Goal: Task Accomplishment & Management: Complete application form

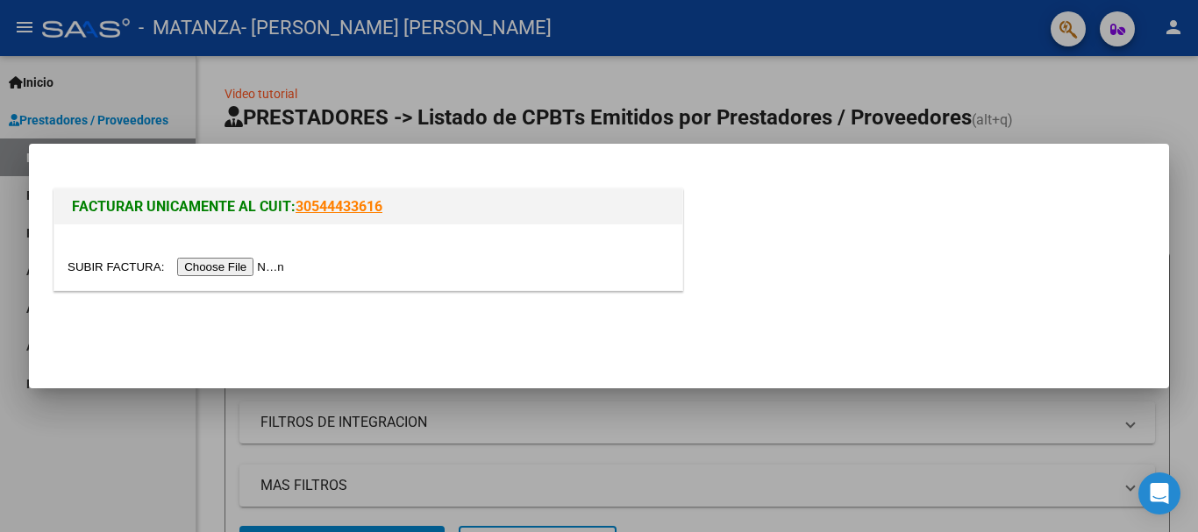
click at [264, 269] on input "file" at bounding box center [179, 267] width 222 height 18
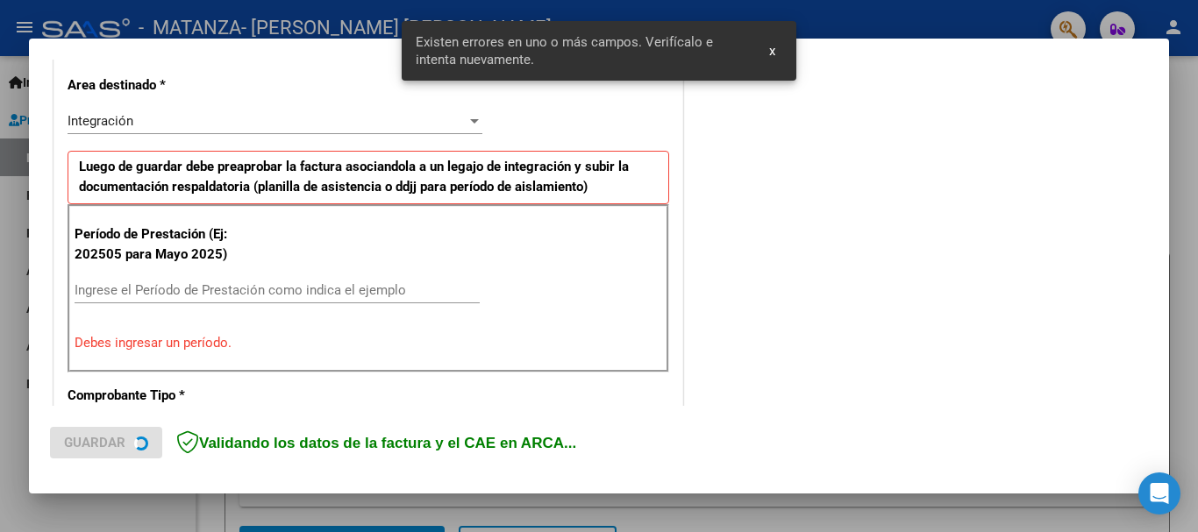
scroll to position [405, 0]
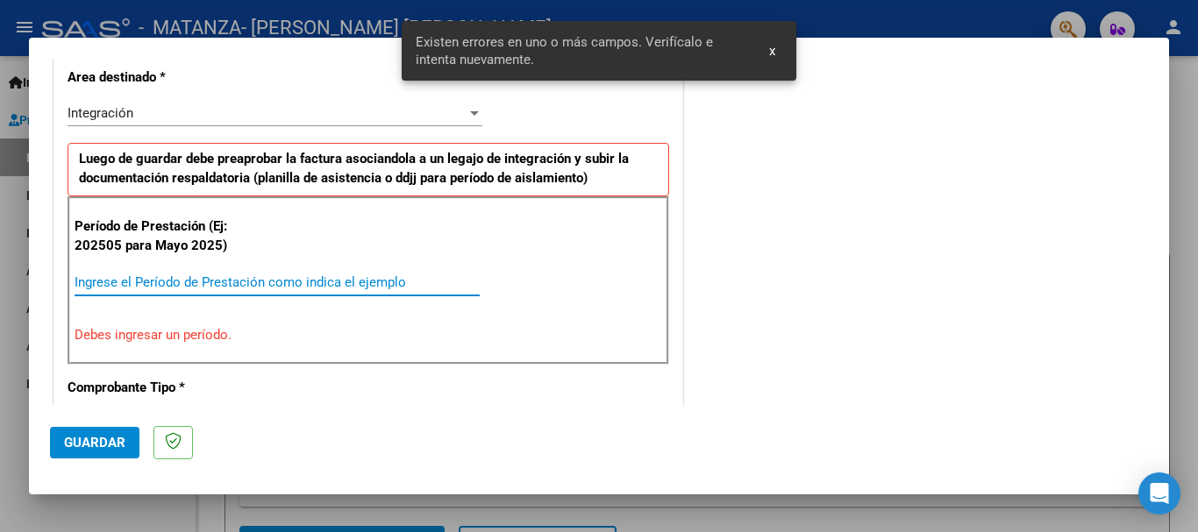
click at [200, 282] on input "Ingrese el Período de Prestación como indica el ejemplo" at bounding box center [277, 282] width 405 height 16
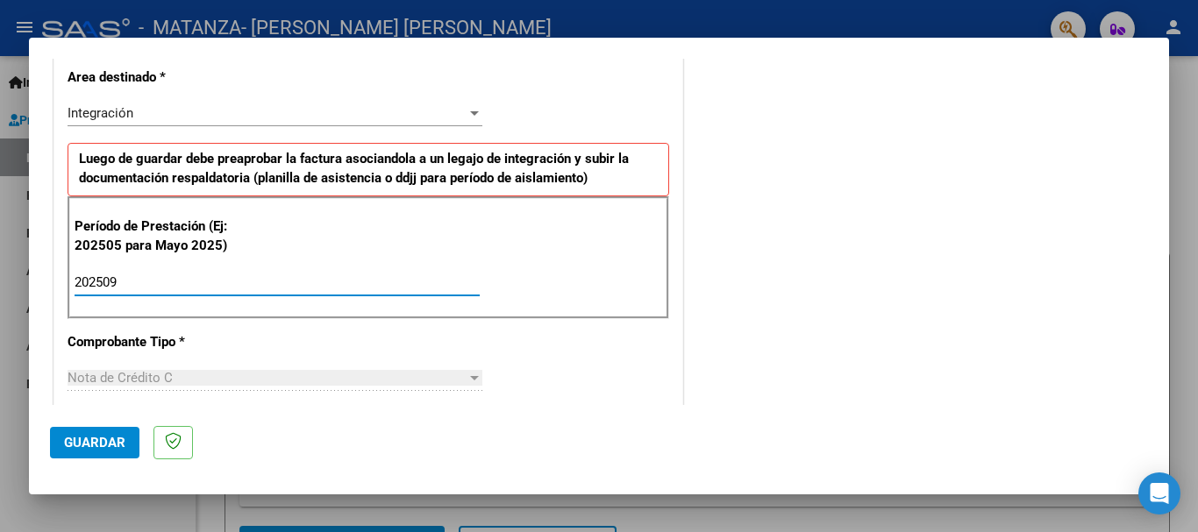
type input "202509"
click at [110, 445] on span "Guardar" at bounding box center [94, 443] width 61 height 16
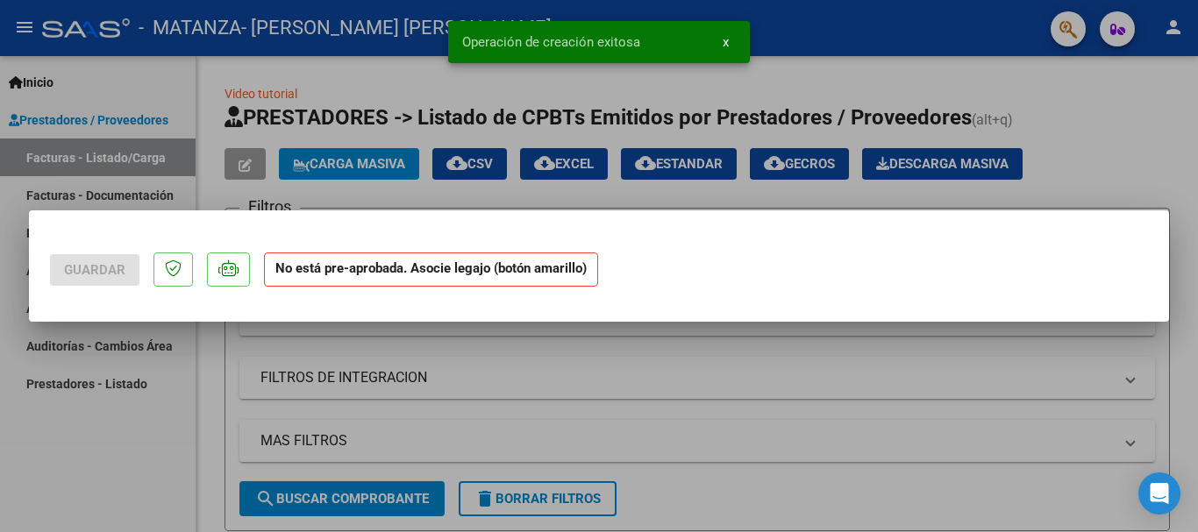
scroll to position [0, 0]
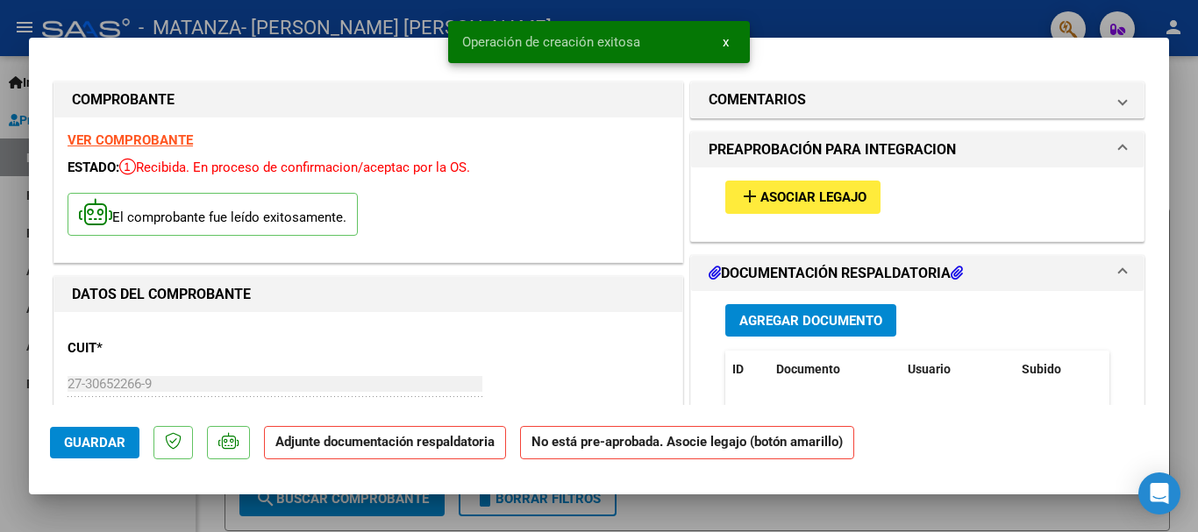
click at [799, 317] on span "Agregar Documento" at bounding box center [810, 321] width 143 height 16
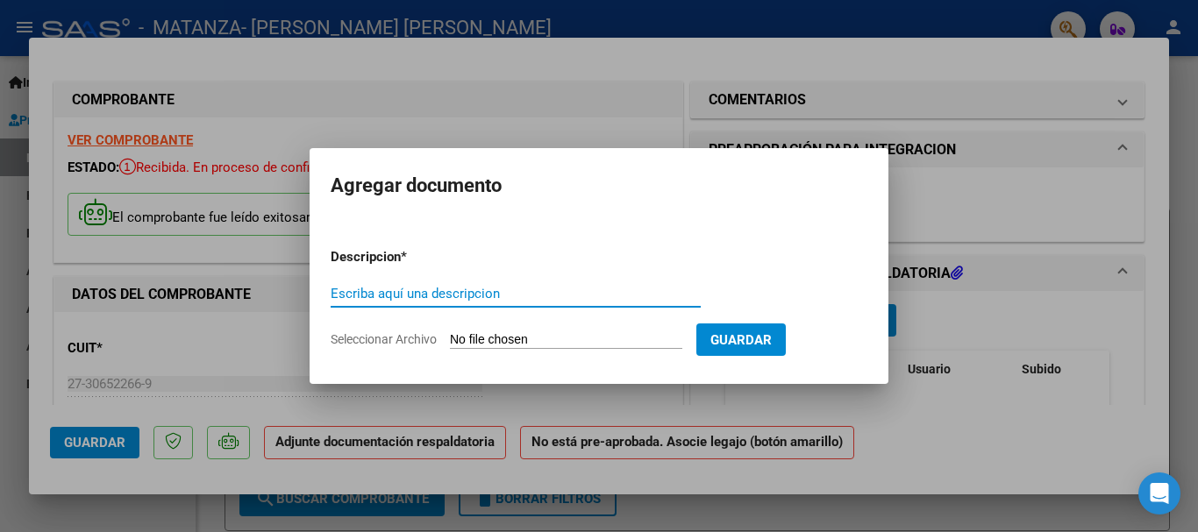
click at [1006, 318] on div at bounding box center [599, 266] width 1198 height 532
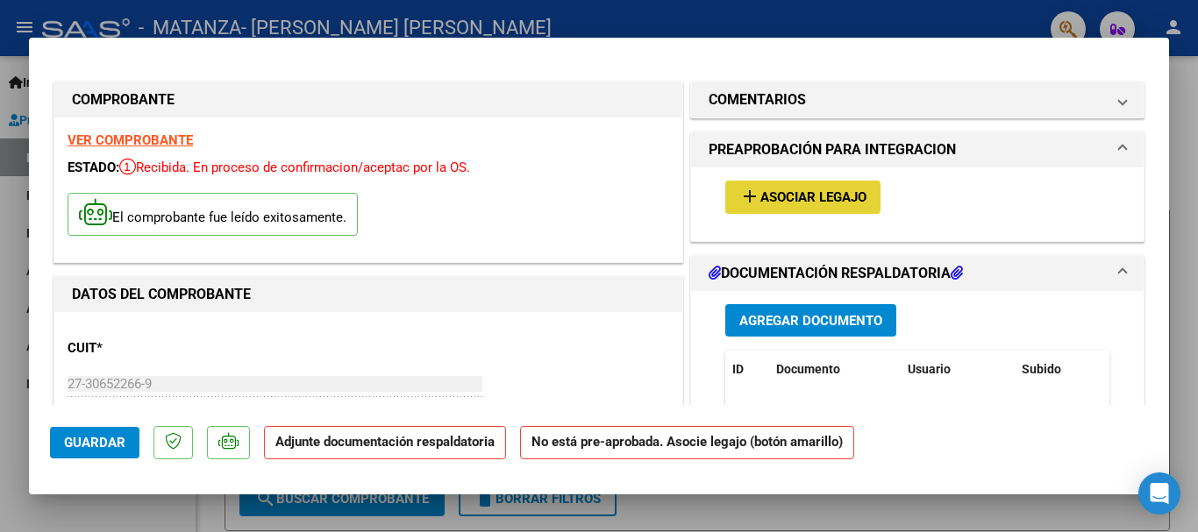
click at [773, 199] on span "Asociar Legajo" at bounding box center [813, 198] width 106 height 16
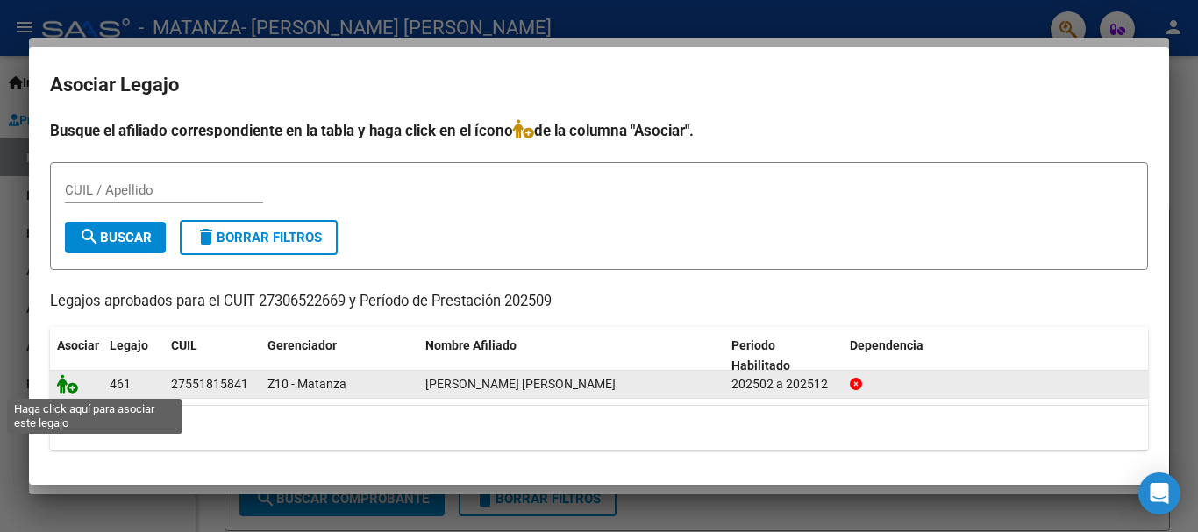
click at [73, 389] on icon at bounding box center [67, 383] width 21 height 19
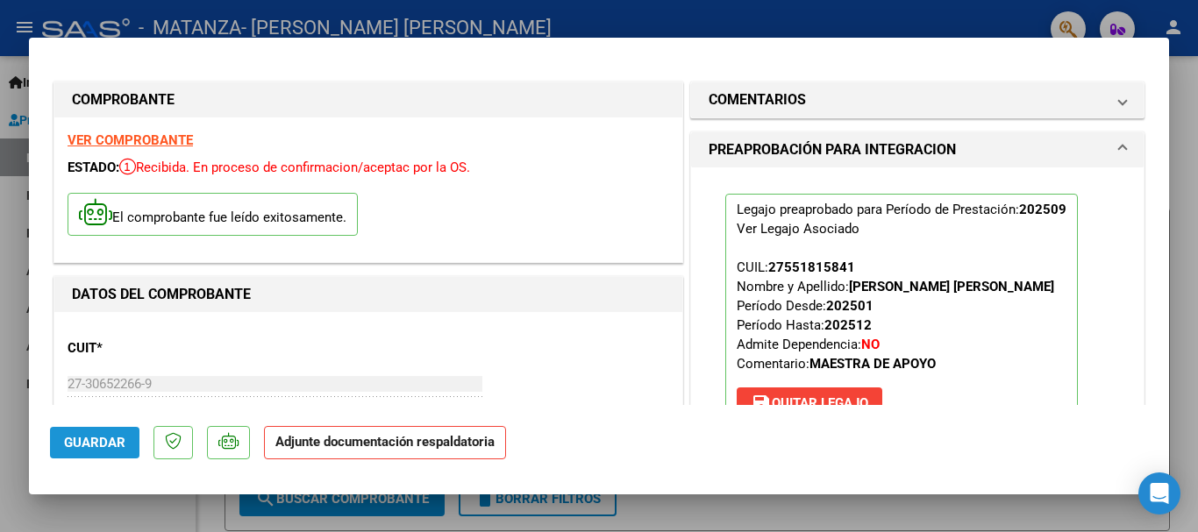
click at [82, 438] on span "Guardar" at bounding box center [94, 443] width 61 height 16
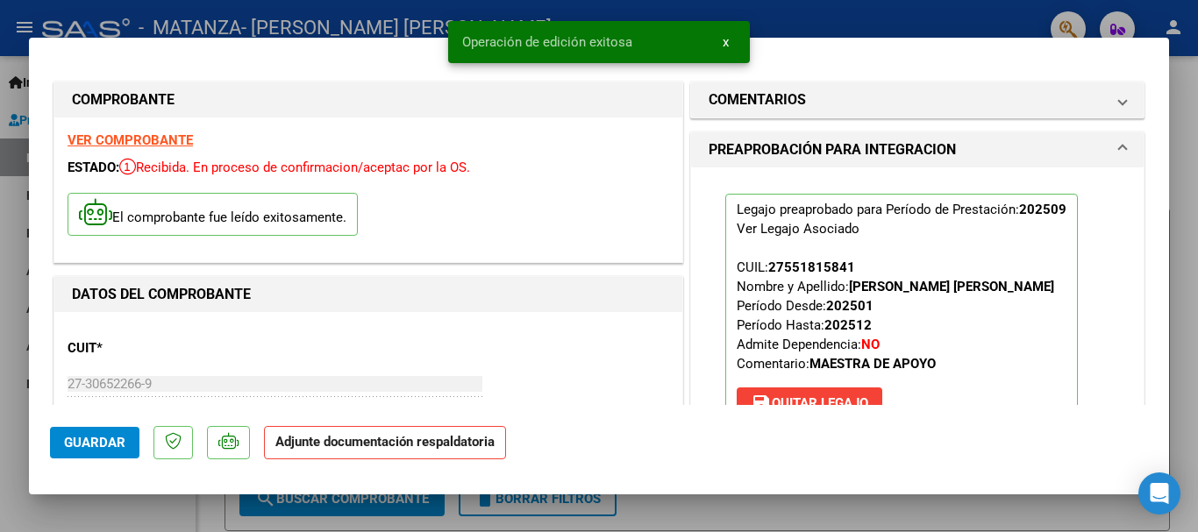
click at [122, 443] on span "Guardar" at bounding box center [94, 443] width 61 height 16
drag, startPoint x: 1188, startPoint y: 85, endPoint x: 1159, endPoint y: 95, distance: 30.5
click at [1187, 87] on div at bounding box center [599, 266] width 1198 height 532
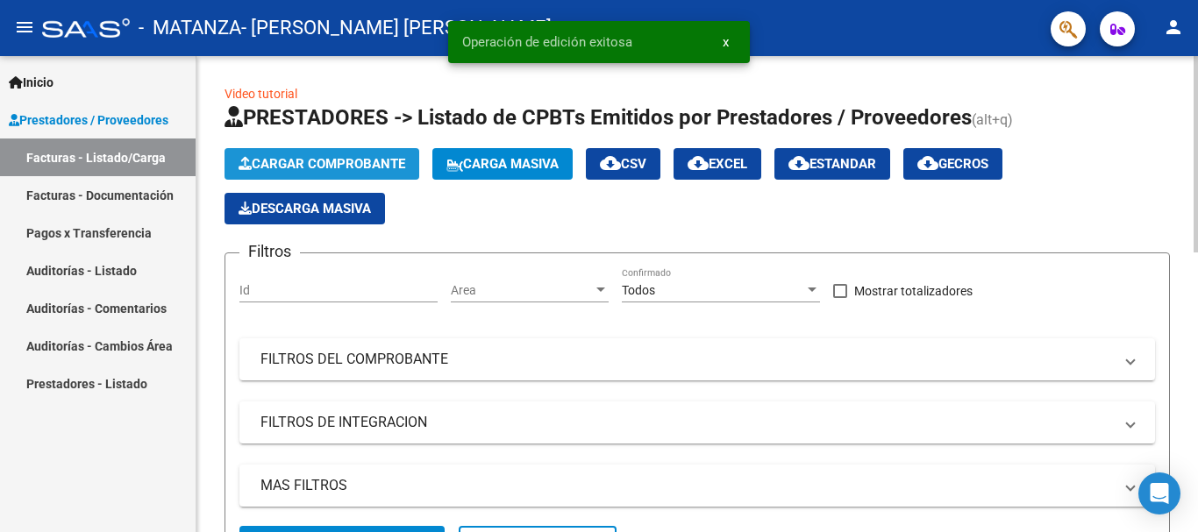
click at [278, 158] on span "Cargar Comprobante" at bounding box center [322, 164] width 167 height 16
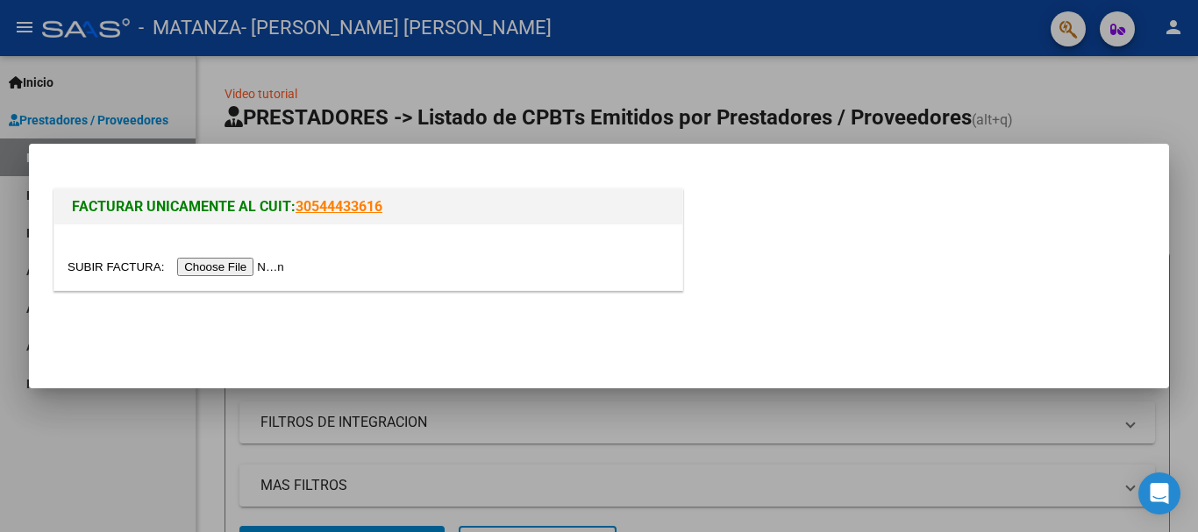
click at [217, 266] on input "file" at bounding box center [179, 267] width 222 height 18
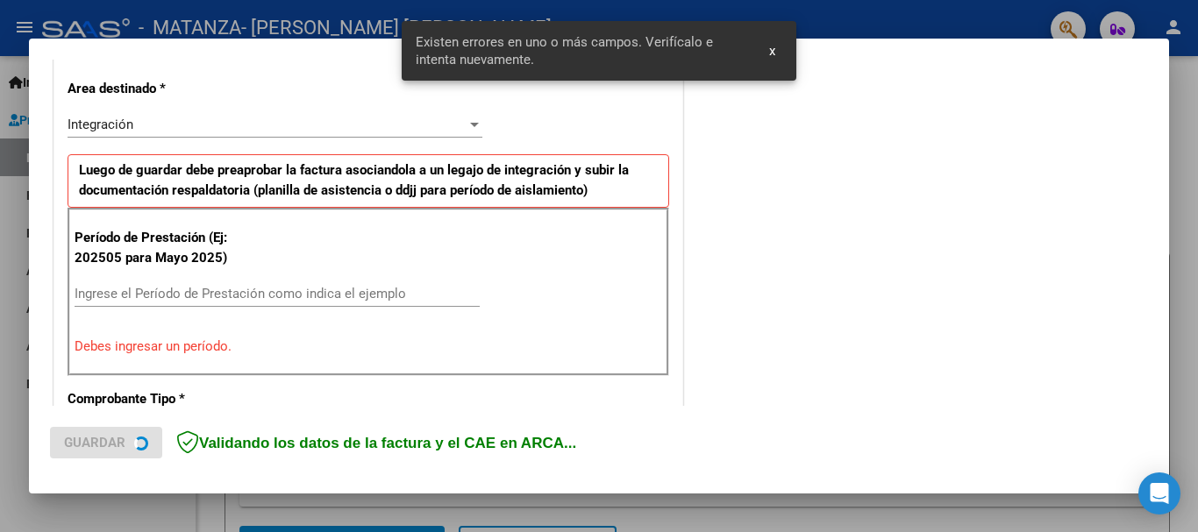
scroll to position [405, 0]
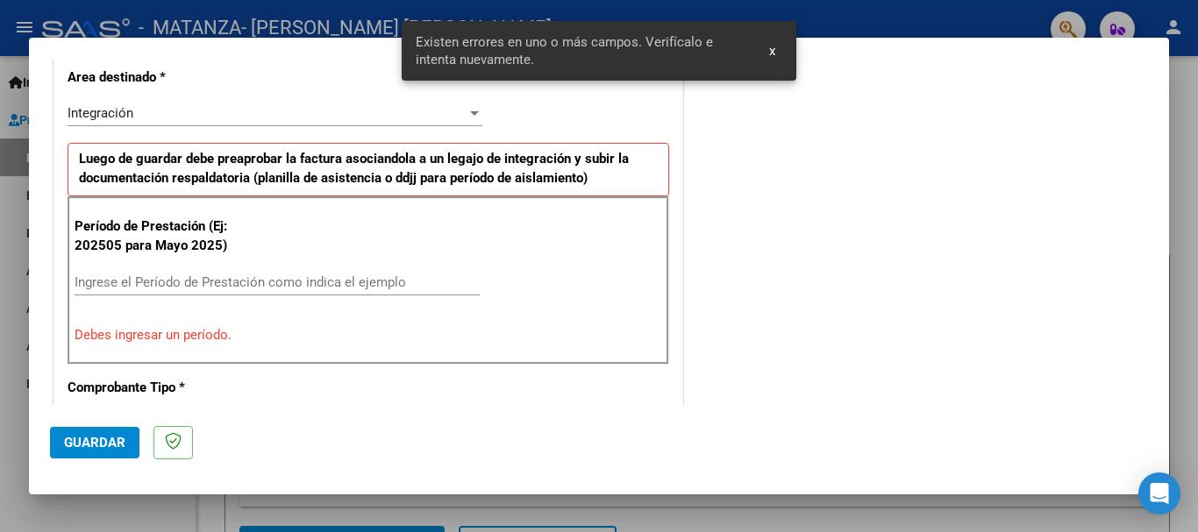
click at [245, 279] on input "Ingrese el Período de Prestación como indica el ejemplo" at bounding box center [277, 282] width 405 height 16
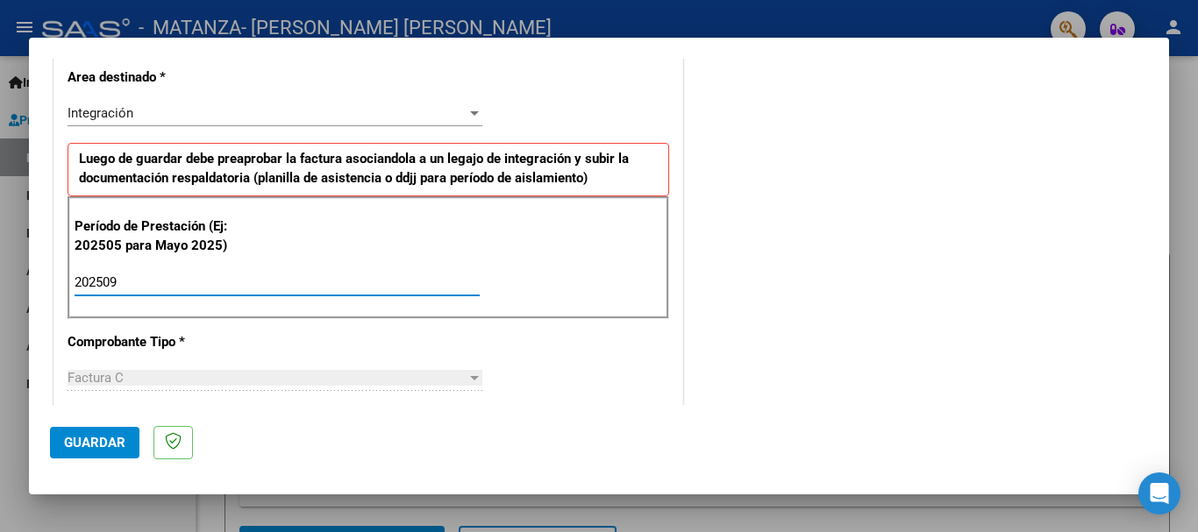
type input "202509"
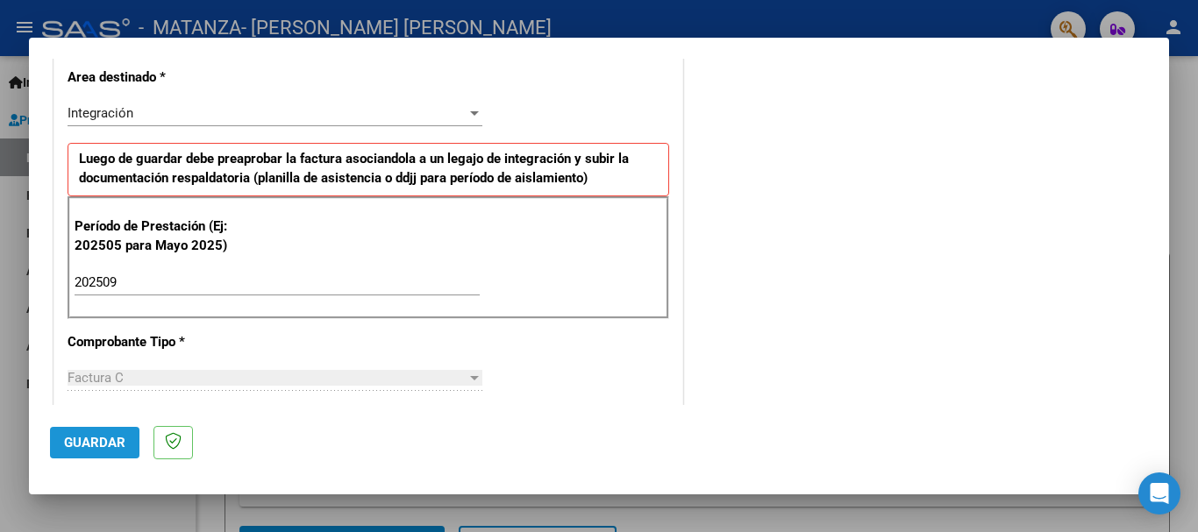
click at [127, 451] on button "Guardar" at bounding box center [94, 443] width 89 height 32
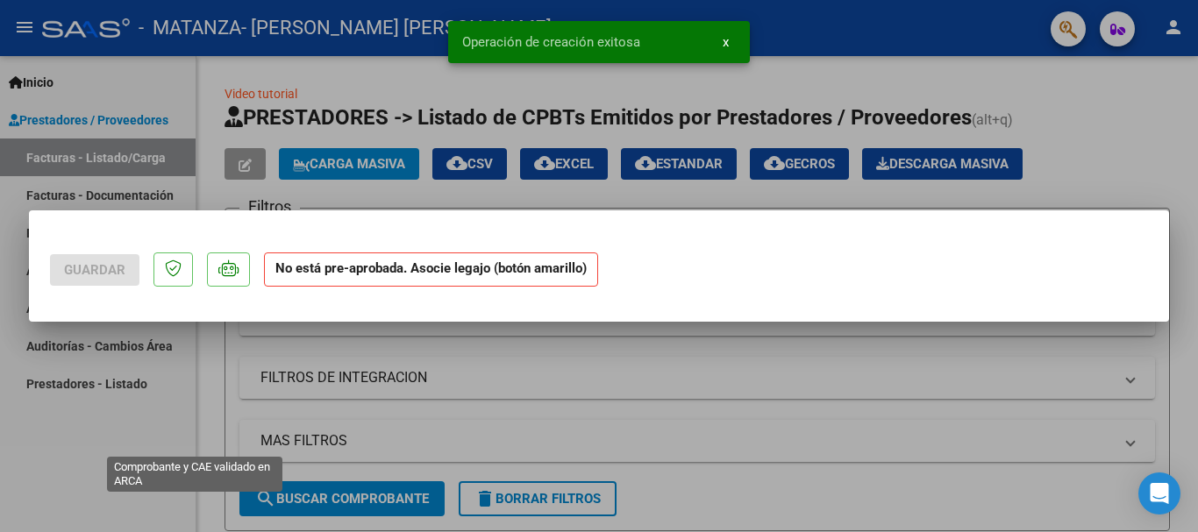
scroll to position [0, 0]
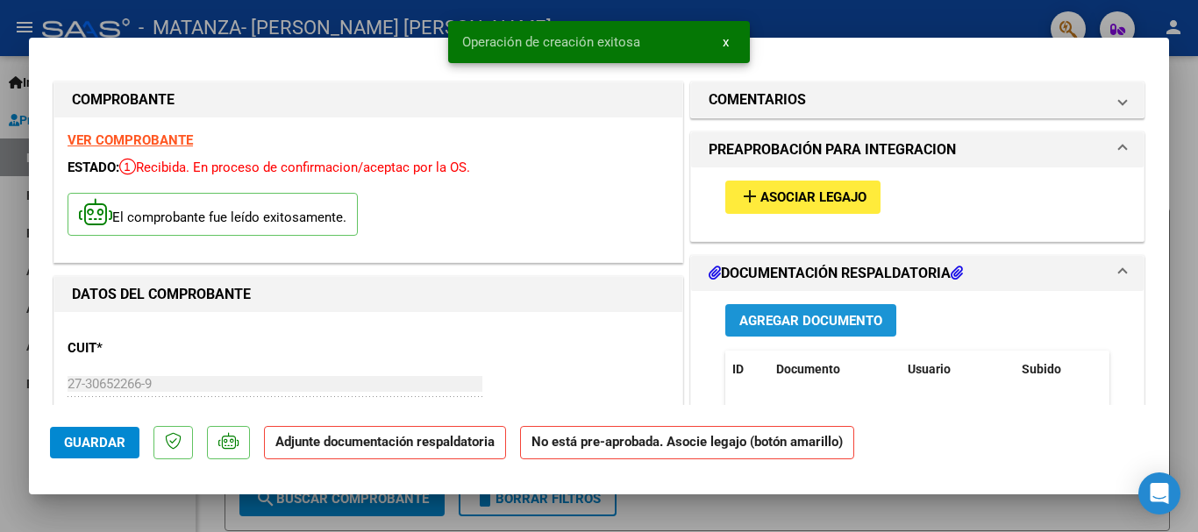
click at [816, 323] on span "Agregar Documento" at bounding box center [810, 321] width 143 height 16
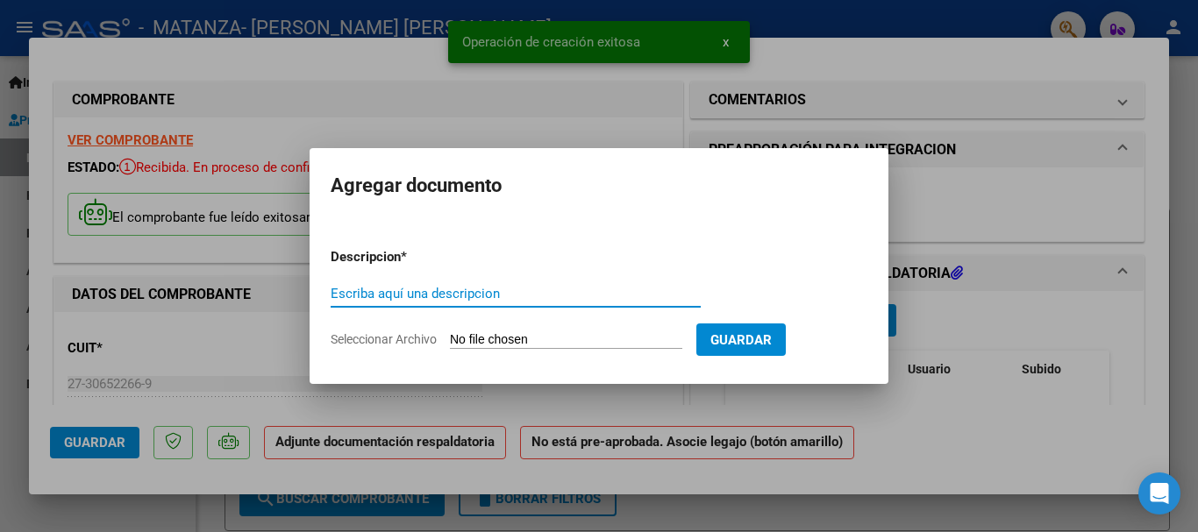
click at [450, 286] on input "Escriba aquí una descripcion" at bounding box center [516, 294] width 370 height 16
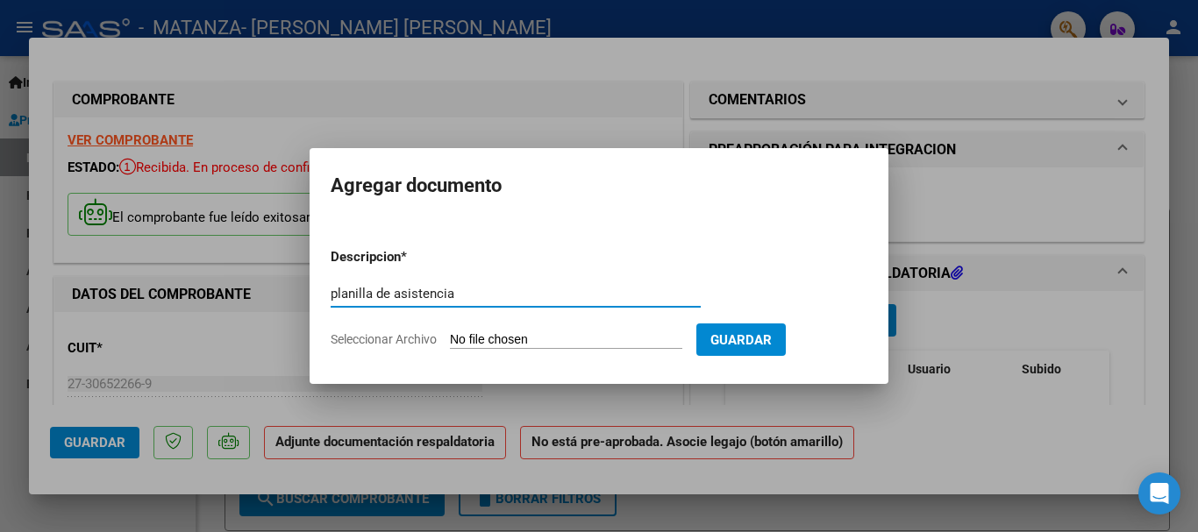
type input "planilla de asistencia"
click at [487, 335] on input "Seleccionar Archivo" at bounding box center [566, 340] width 232 height 17
type input "C:\fakepath\planilla asistencia sep.jpg"
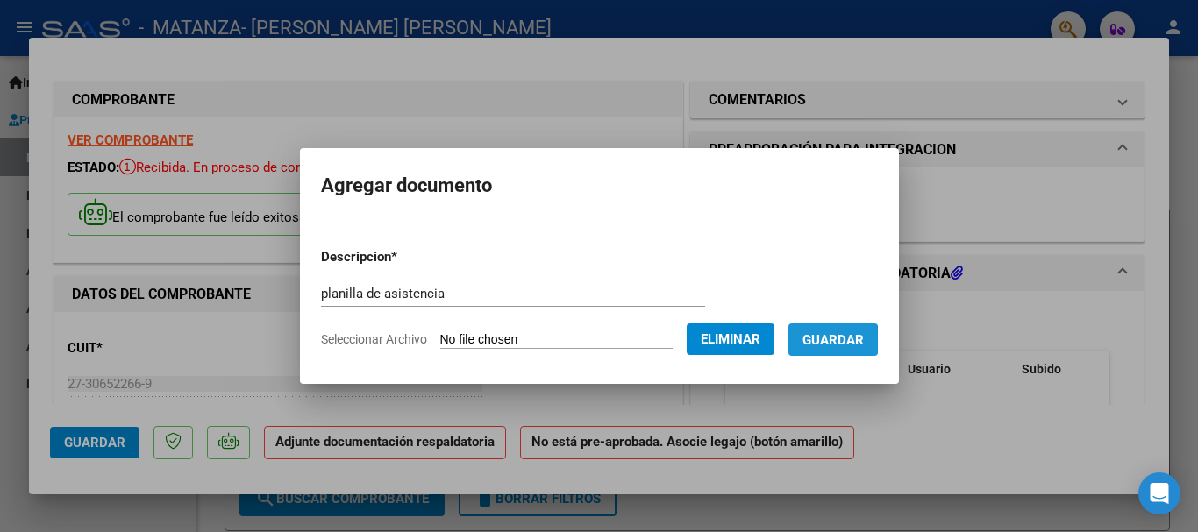
click at [830, 341] on span "Guardar" at bounding box center [832, 340] width 61 height 16
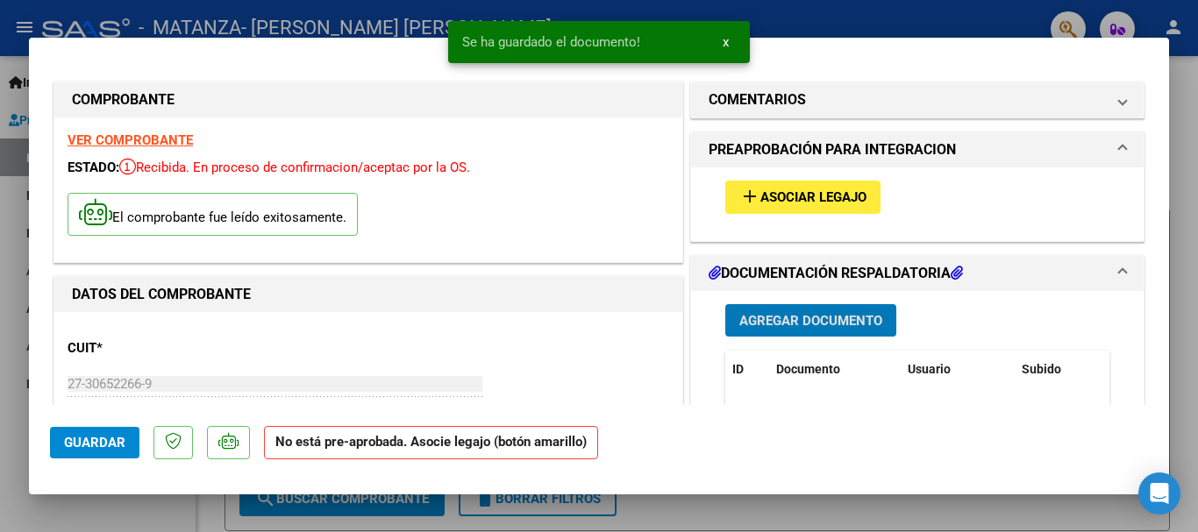
click at [793, 200] on span "Asociar Legajo" at bounding box center [813, 198] width 106 height 16
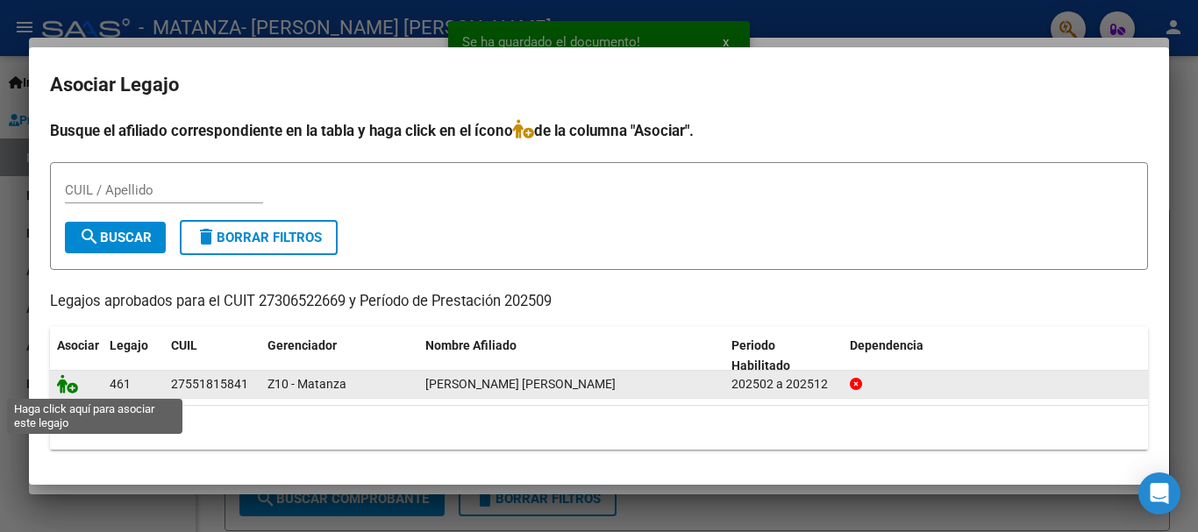
click at [68, 387] on icon at bounding box center [67, 383] width 21 height 19
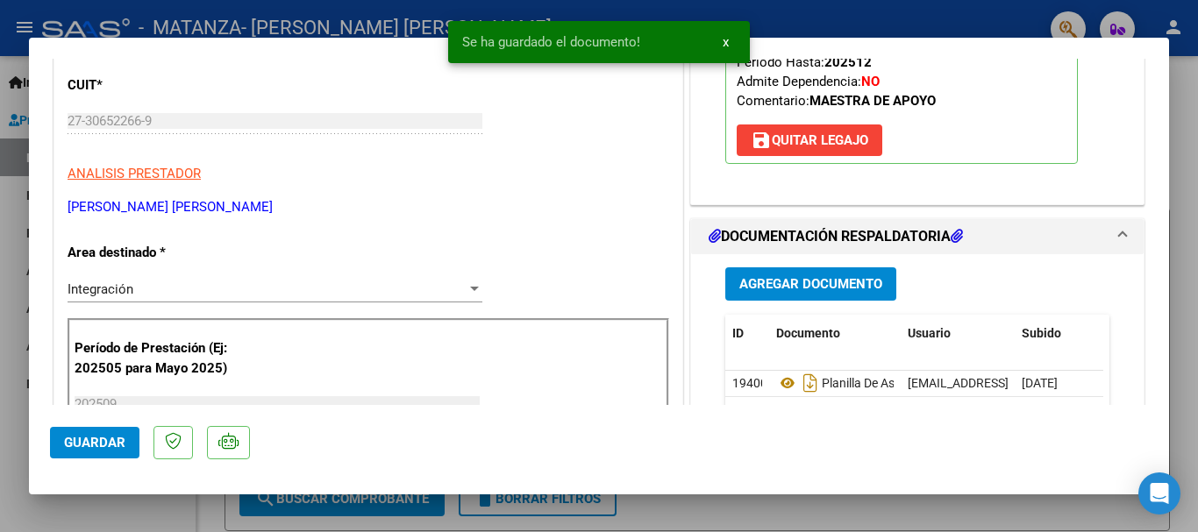
scroll to position [438, 0]
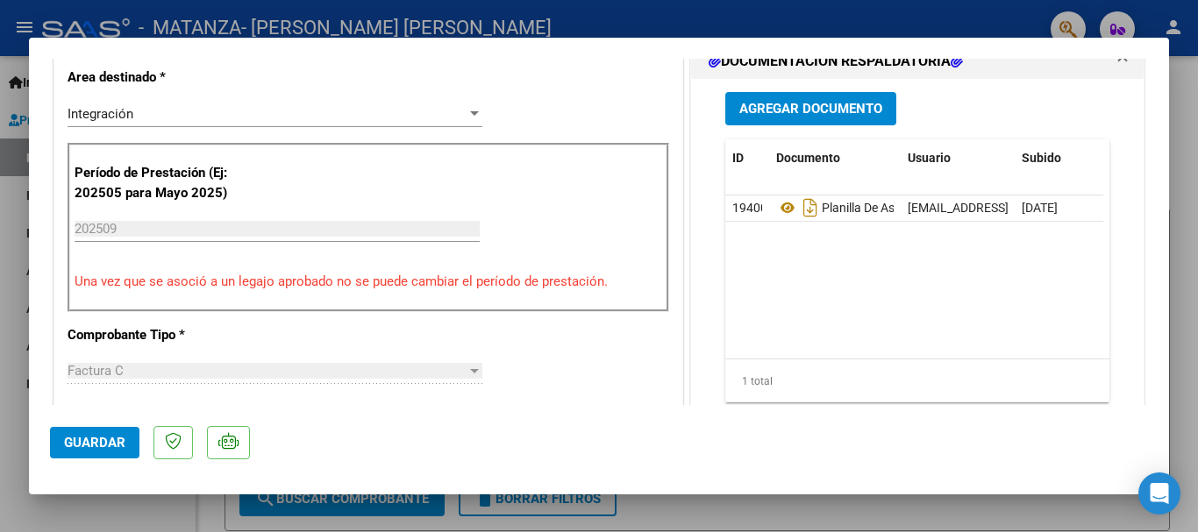
click at [99, 437] on span "Guardar" at bounding box center [94, 443] width 61 height 16
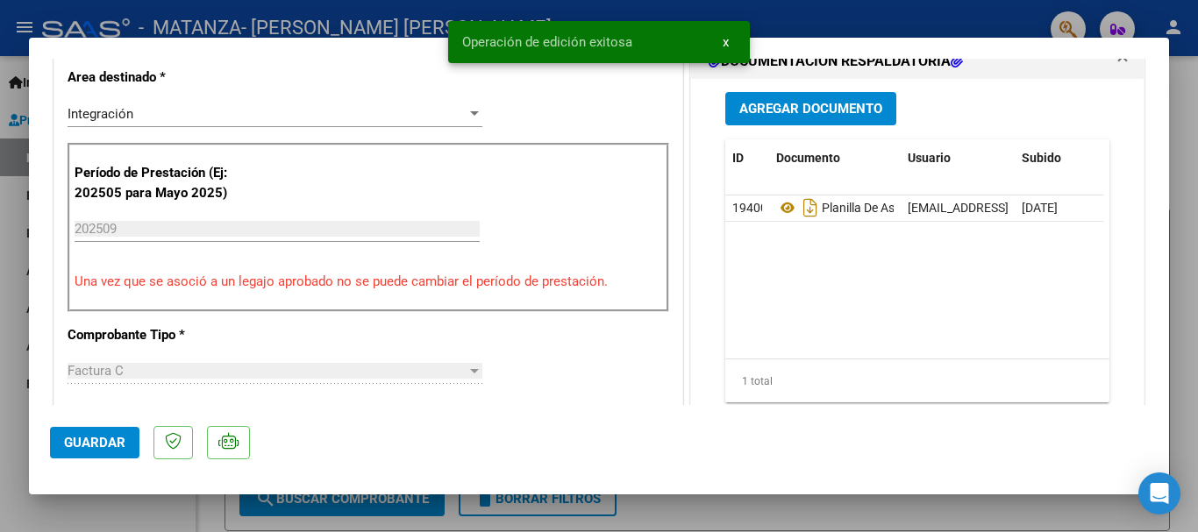
click at [1194, 119] on div at bounding box center [599, 266] width 1198 height 532
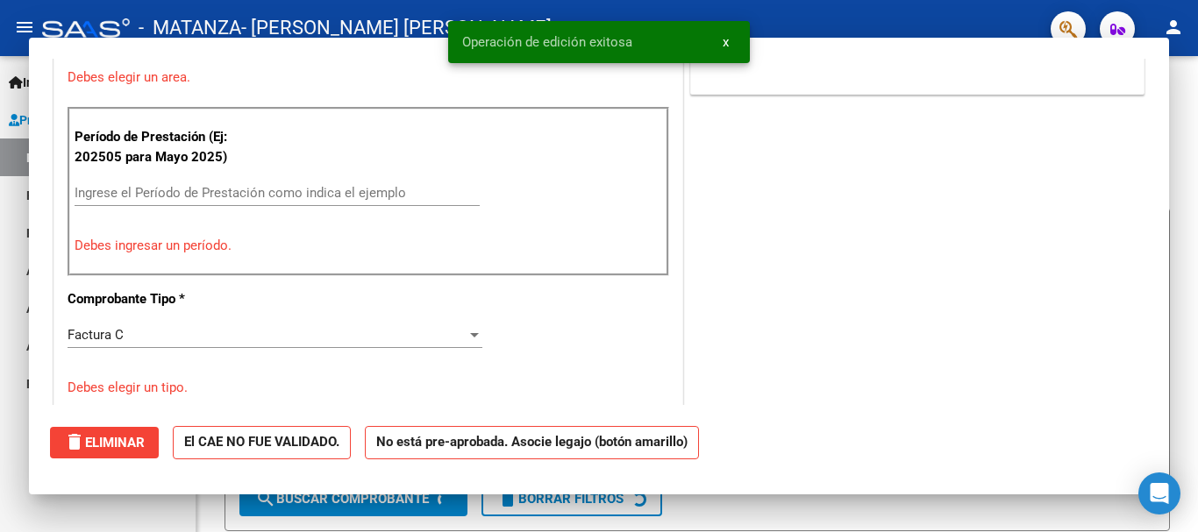
scroll to position [0, 0]
